Goal: Transaction & Acquisition: Purchase product/service

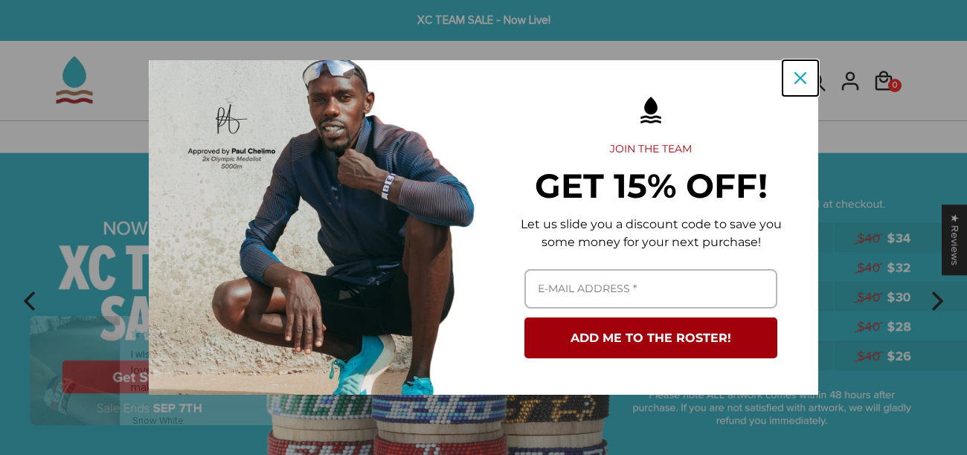
click at [804, 79] on icon "close icon" at bounding box center [801, 78] width 12 height 12
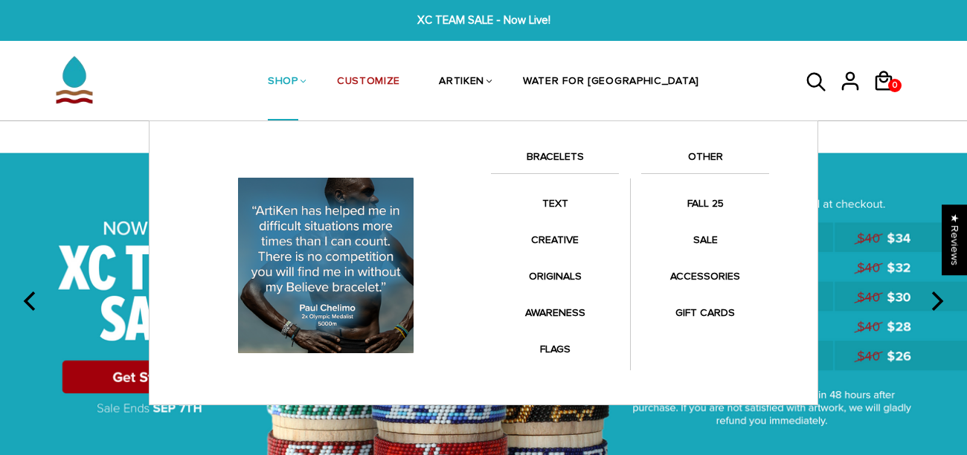
click at [554, 161] on link "BRACELETS" at bounding box center [555, 160] width 128 height 25
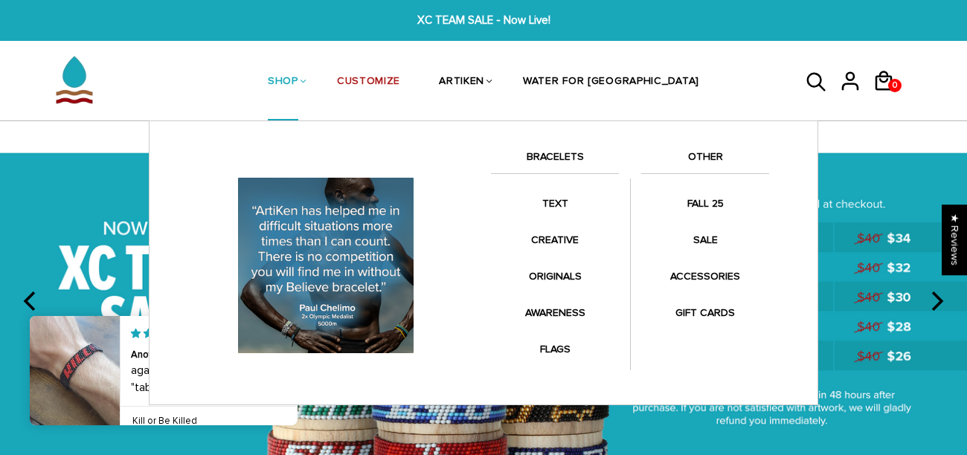
click at [563, 156] on link "BRACELETS" at bounding box center [555, 160] width 128 height 25
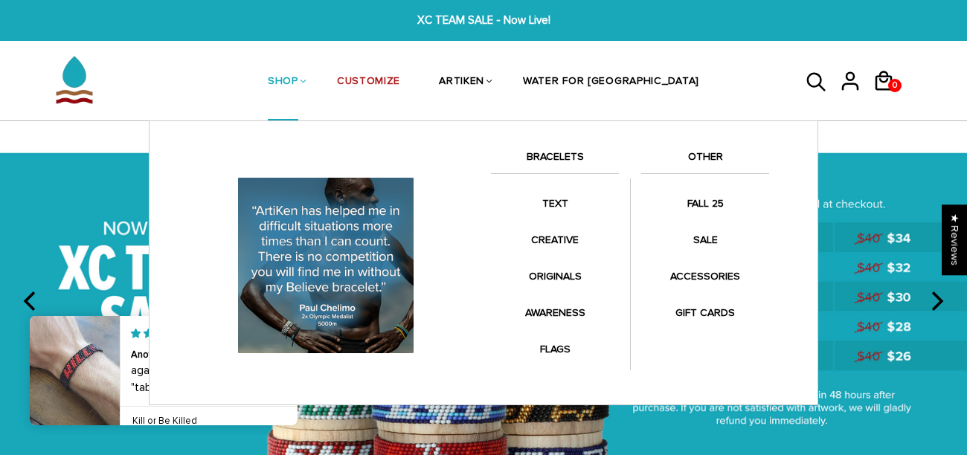
click at [563, 156] on link "BRACELETS" at bounding box center [555, 160] width 128 height 25
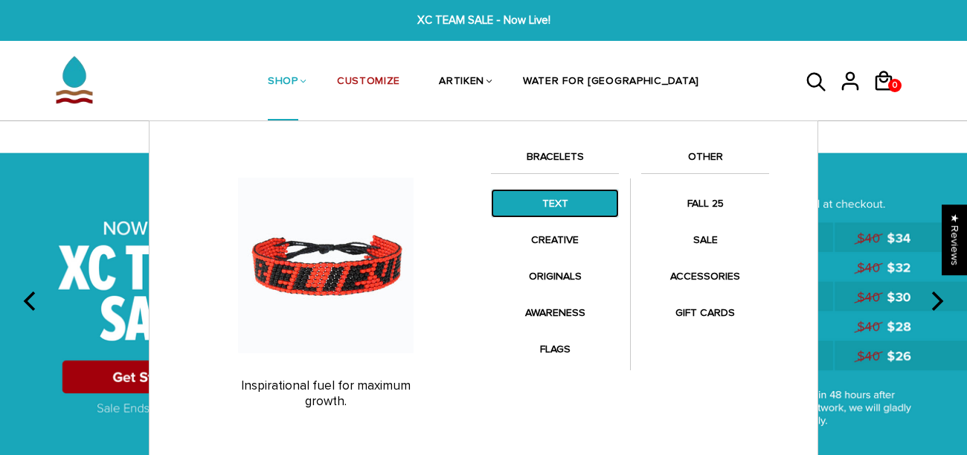
click at [548, 204] on link "TEXT" at bounding box center [555, 203] width 128 height 29
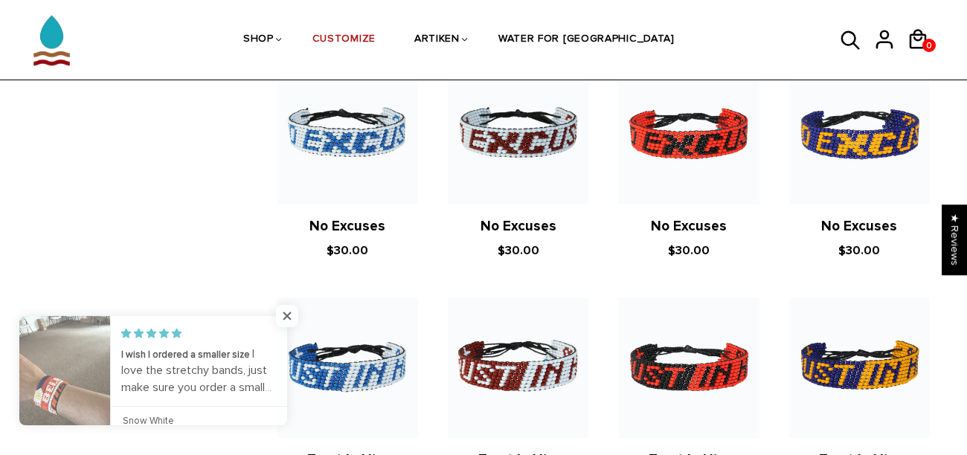
scroll to position [822, 0]
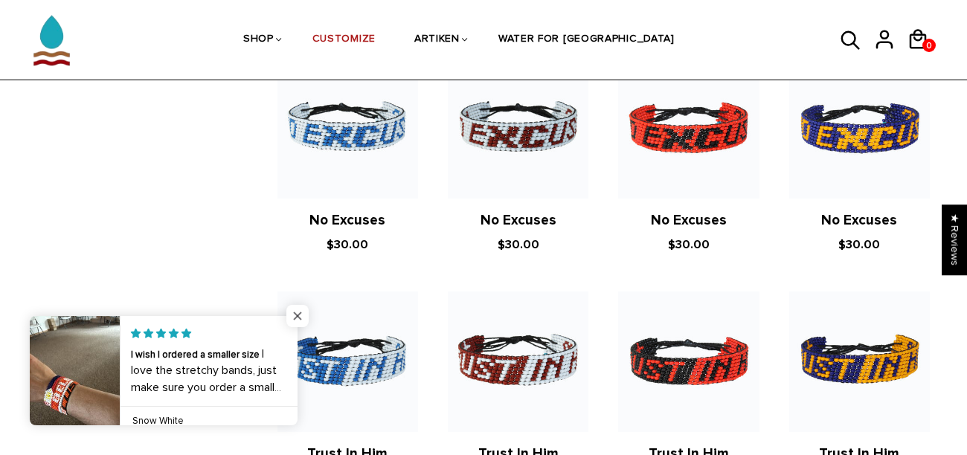
click at [299, 314] on span "Close popup widget" at bounding box center [297, 316] width 22 height 22
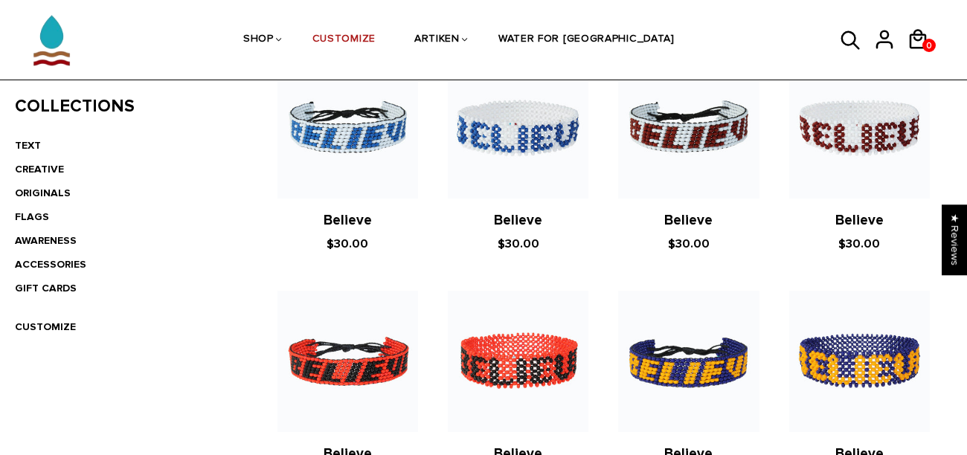
scroll to position [371, 0]
